Goal: Obtain resource: Obtain resource

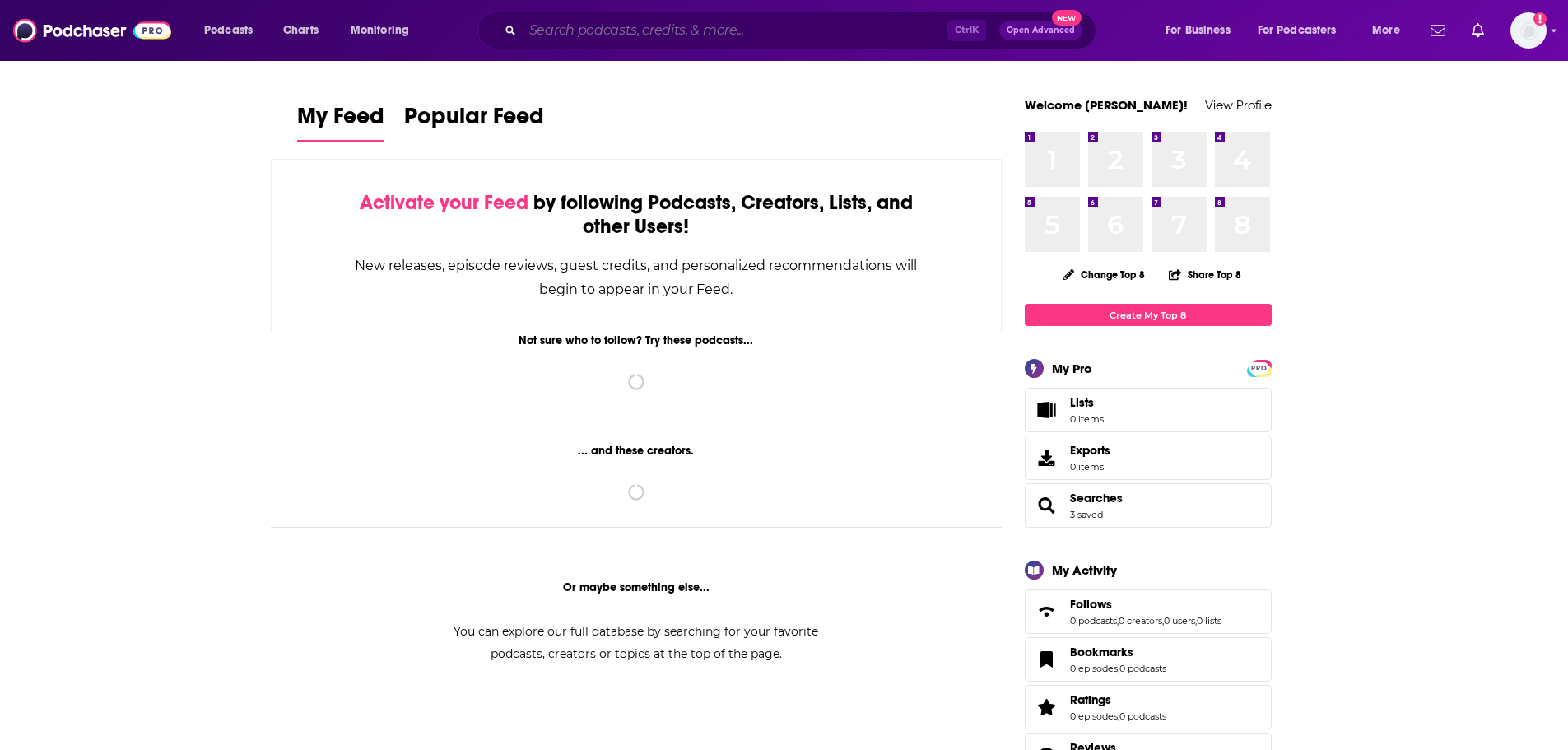
click at [684, 30] on input "Search podcasts, credits, & more..." at bounding box center [735, 30] width 425 height 26
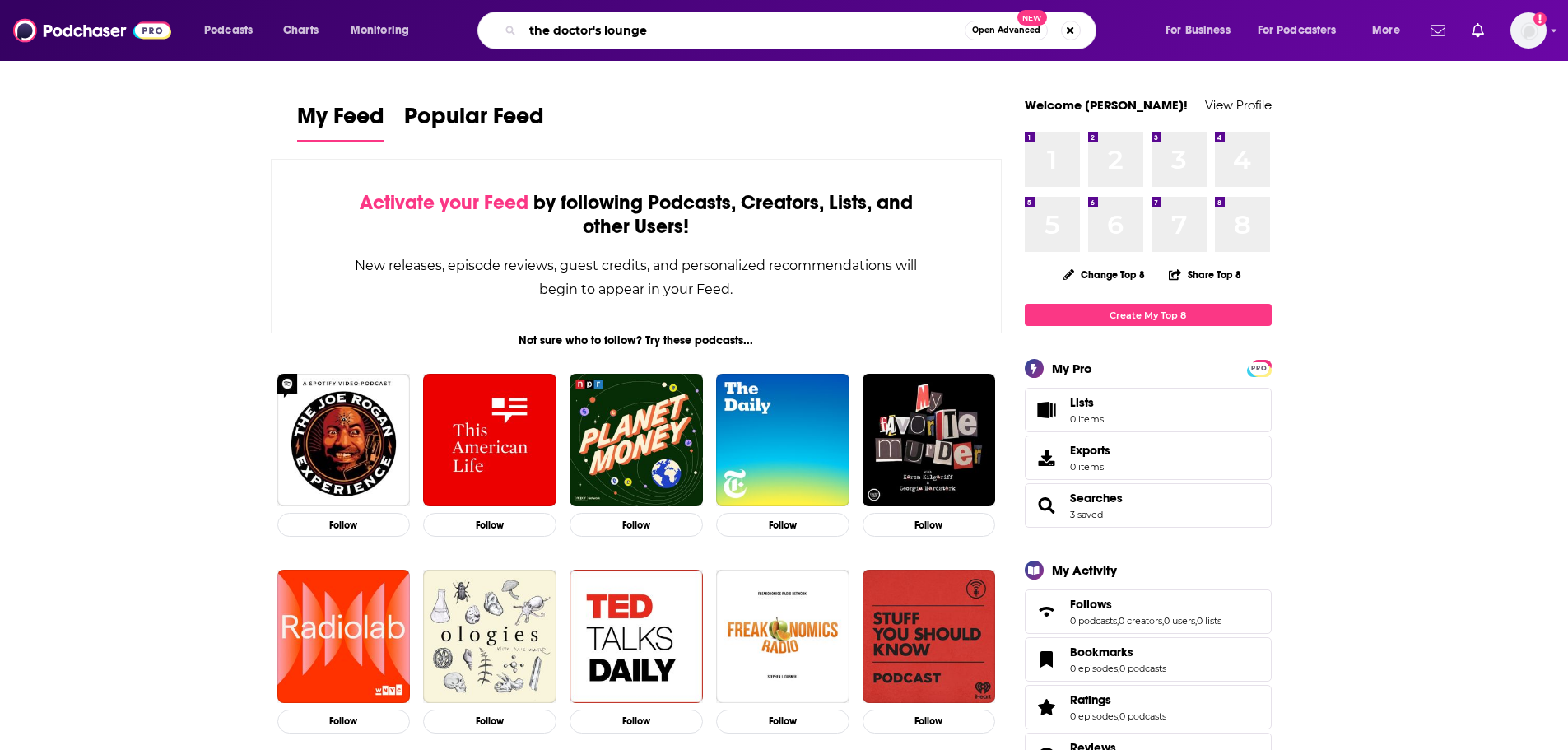
type input "the doctor's lounge"
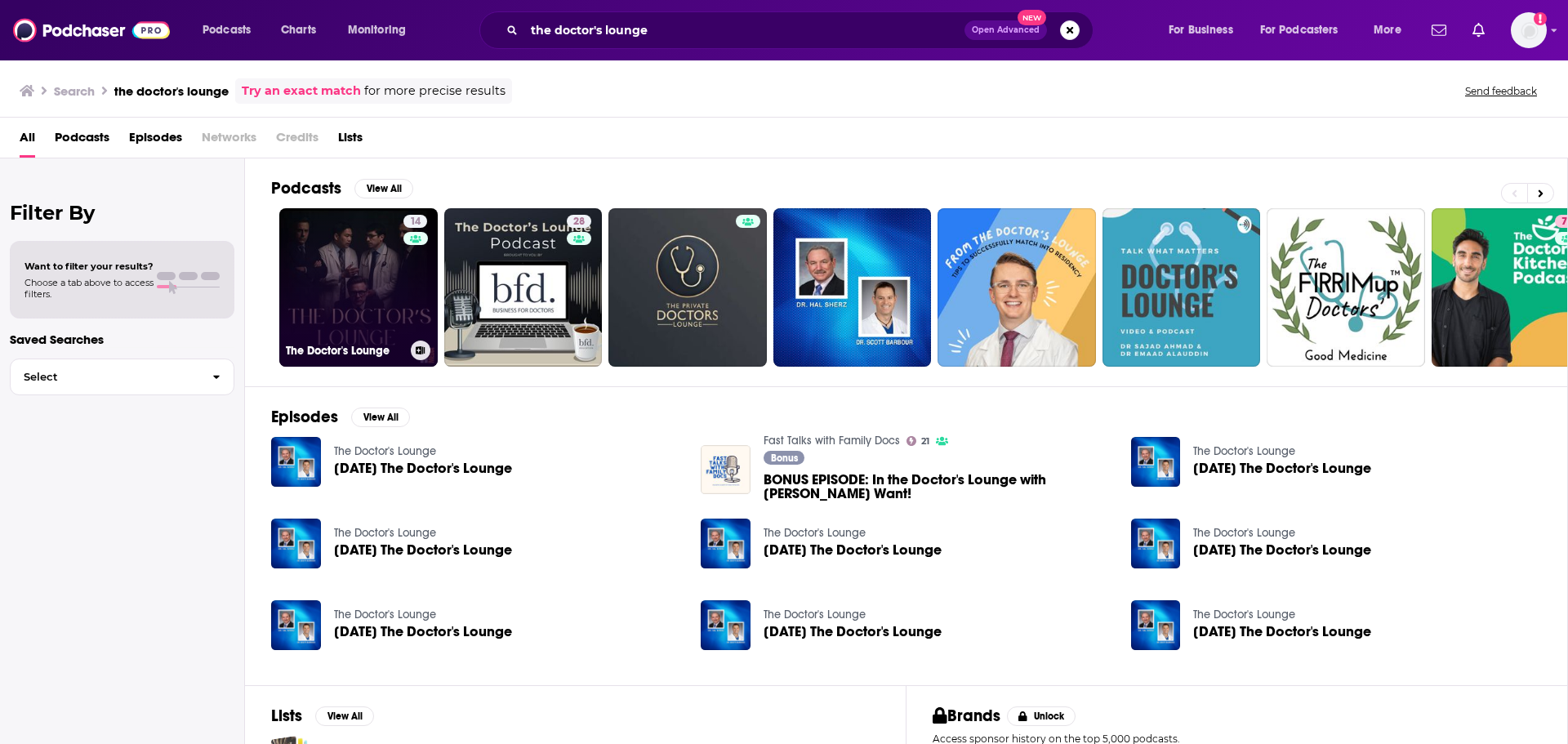
click at [352, 294] on link "14 The Doctor's Lounge" at bounding box center [359, 288] width 159 height 159
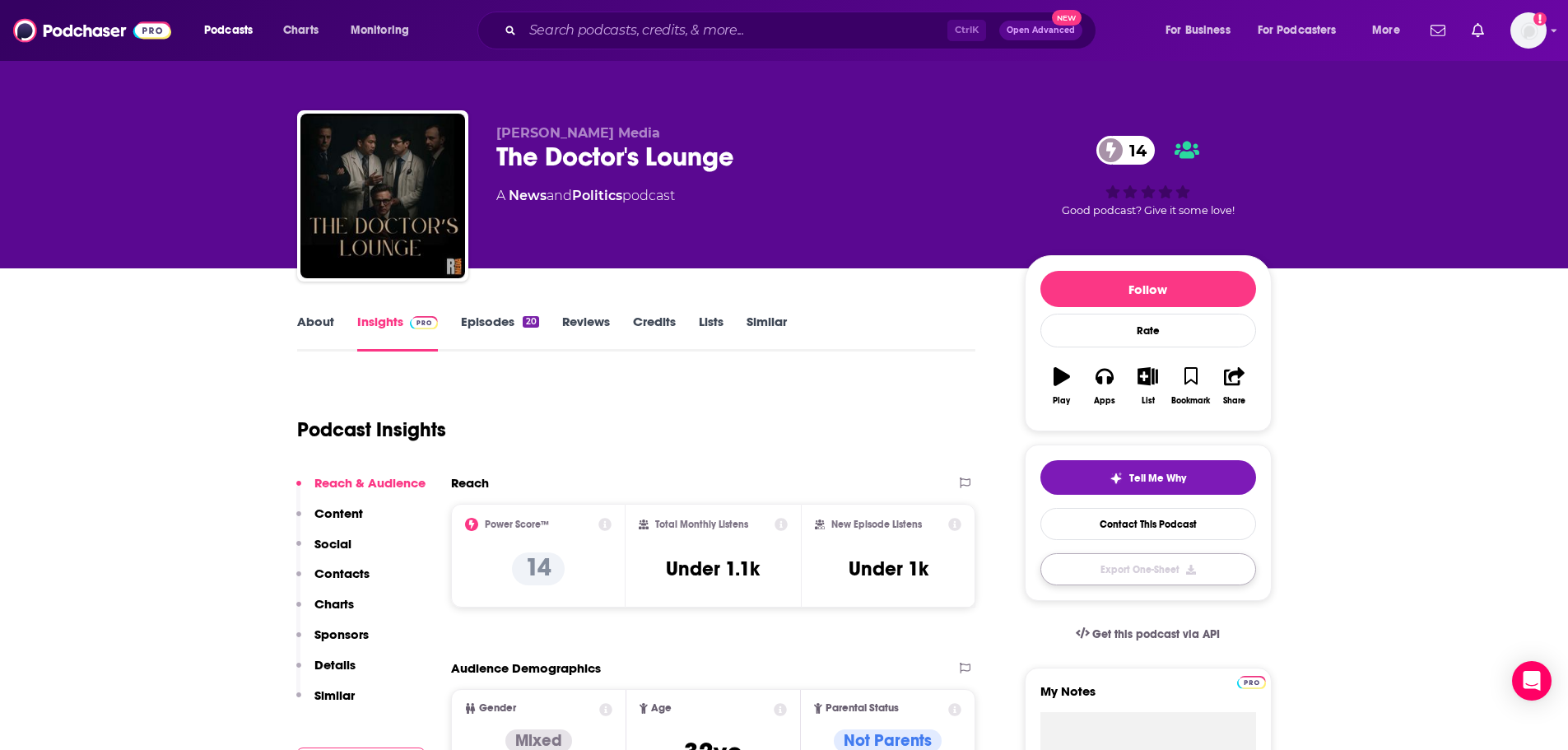
click at [1143, 559] on button "Export One-Sheet" at bounding box center [1148, 569] width 216 height 32
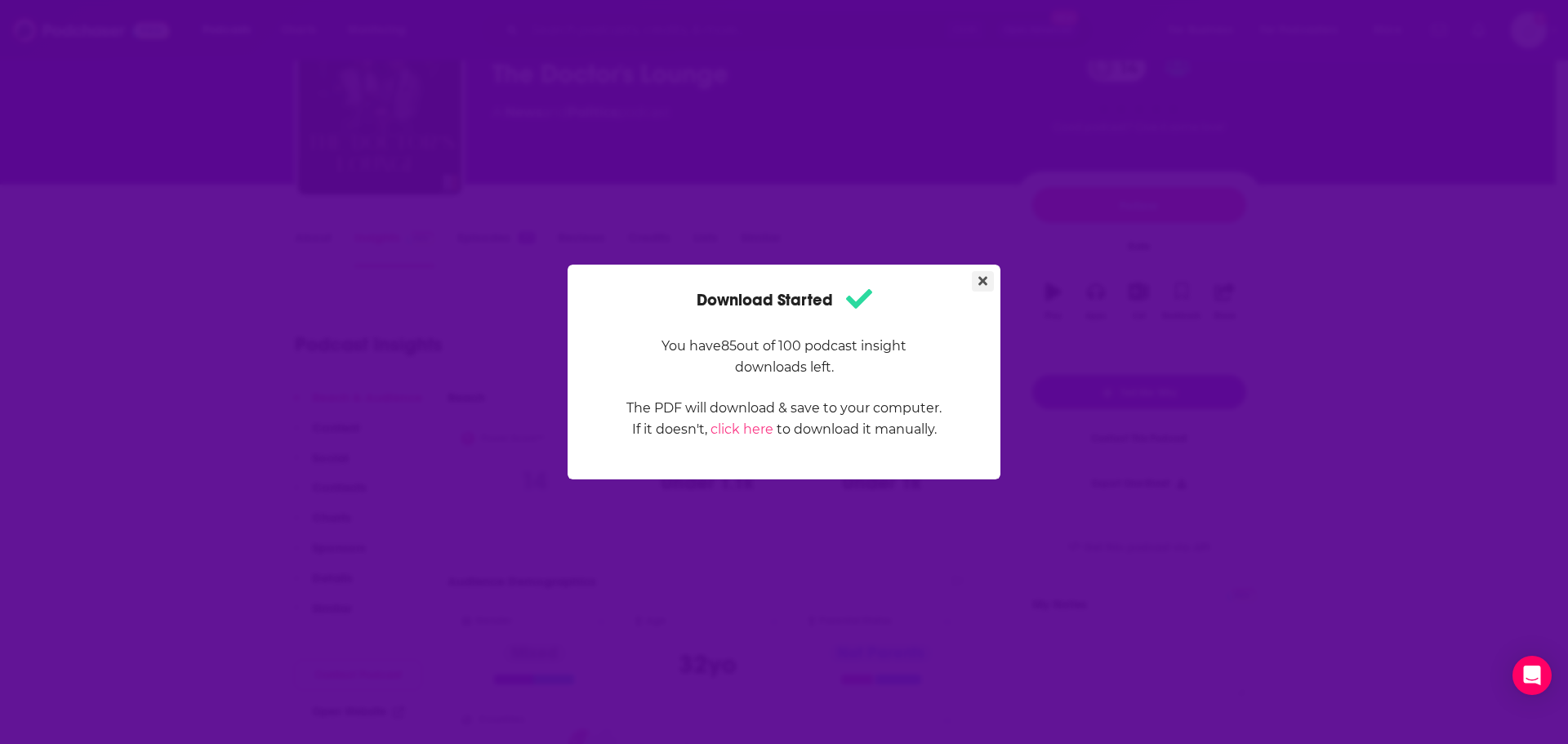
click at [983, 288] on button "Close" at bounding box center [983, 281] width 22 height 21
